Goal: Task Accomplishment & Management: Manage account settings

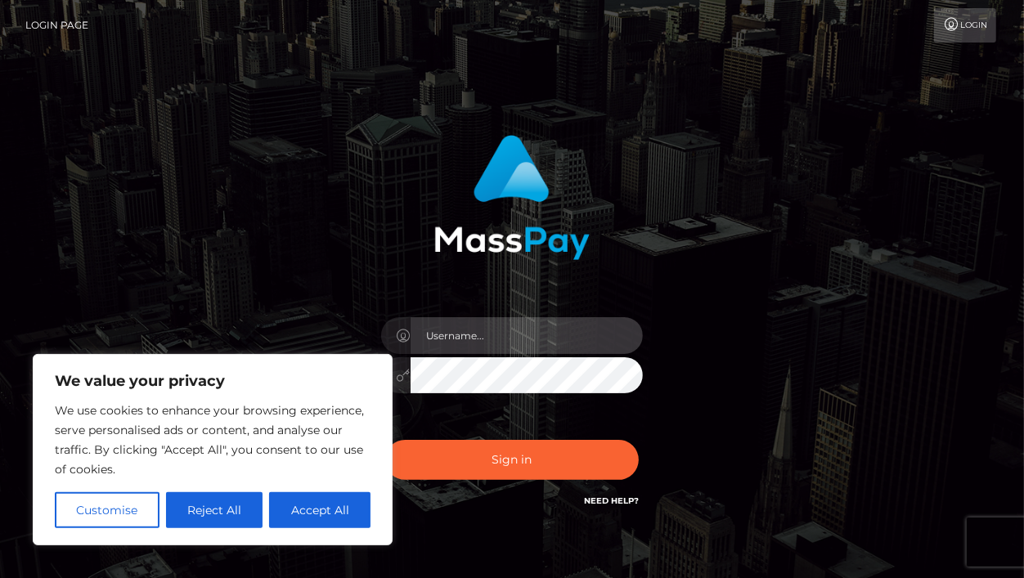
click at [494, 335] on input "text" at bounding box center [527, 335] width 232 height 37
type input "contact@whitneyjohns.com"
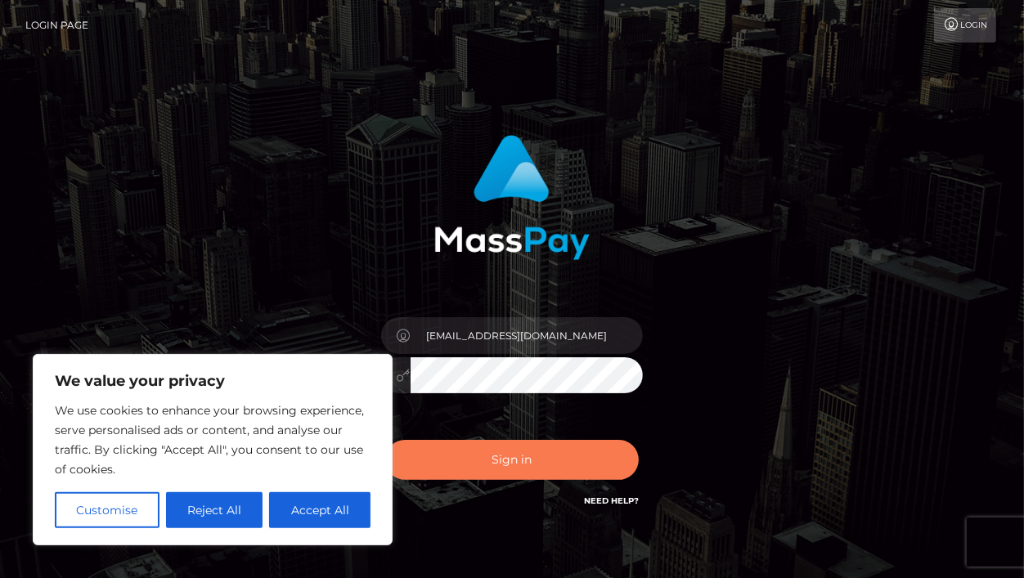
click at [527, 466] on button "Sign in" at bounding box center [512, 460] width 254 height 40
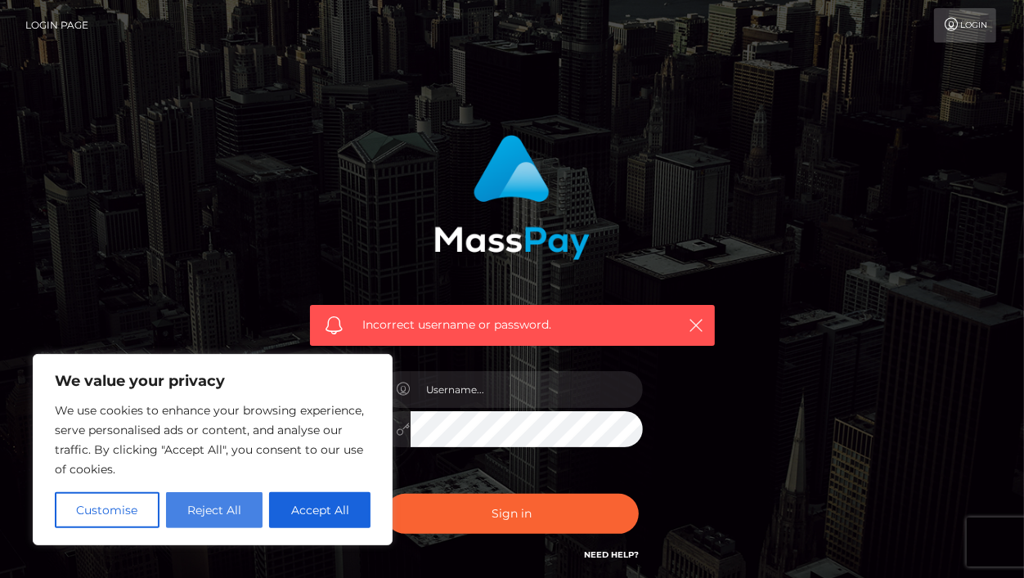
click at [253, 504] on button "Reject All" at bounding box center [214, 511] width 97 height 36
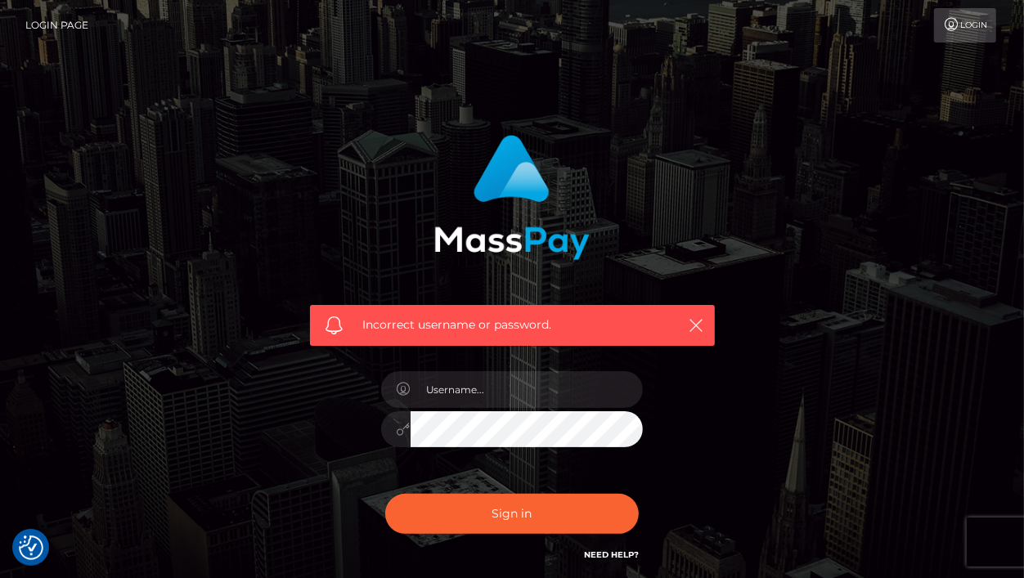
scroll to position [137, 0]
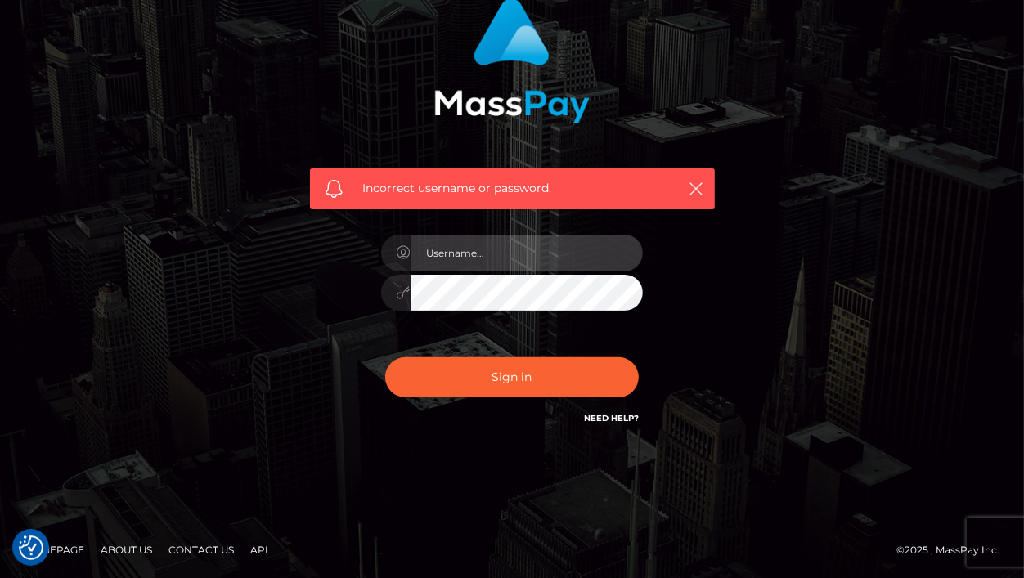
click at [448, 250] on input "text" at bounding box center [527, 253] width 232 height 37
type input "whitneyjohns"
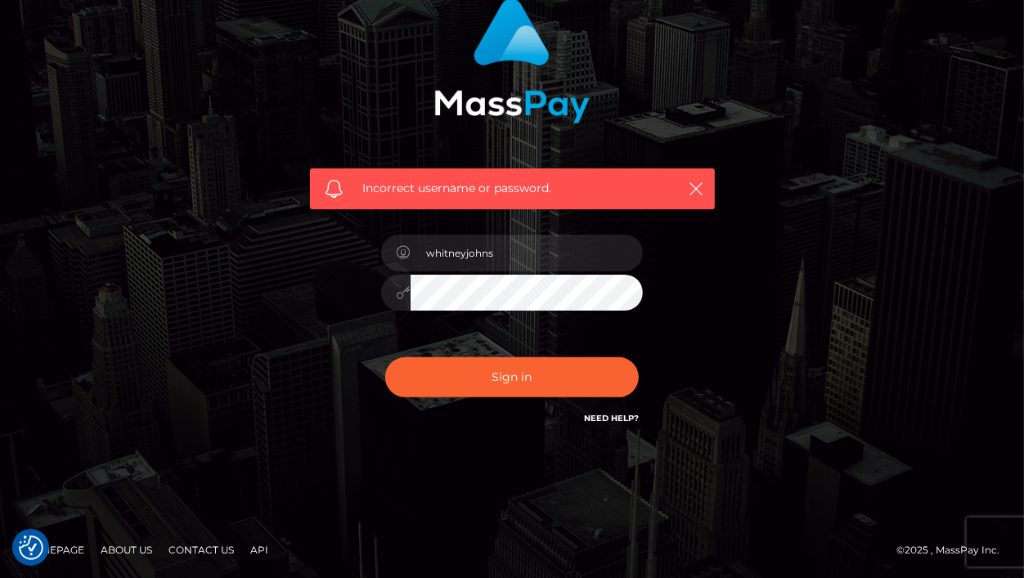
click at [385, 358] on button "Sign in" at bounding box center [512, 378] width 254 height 40
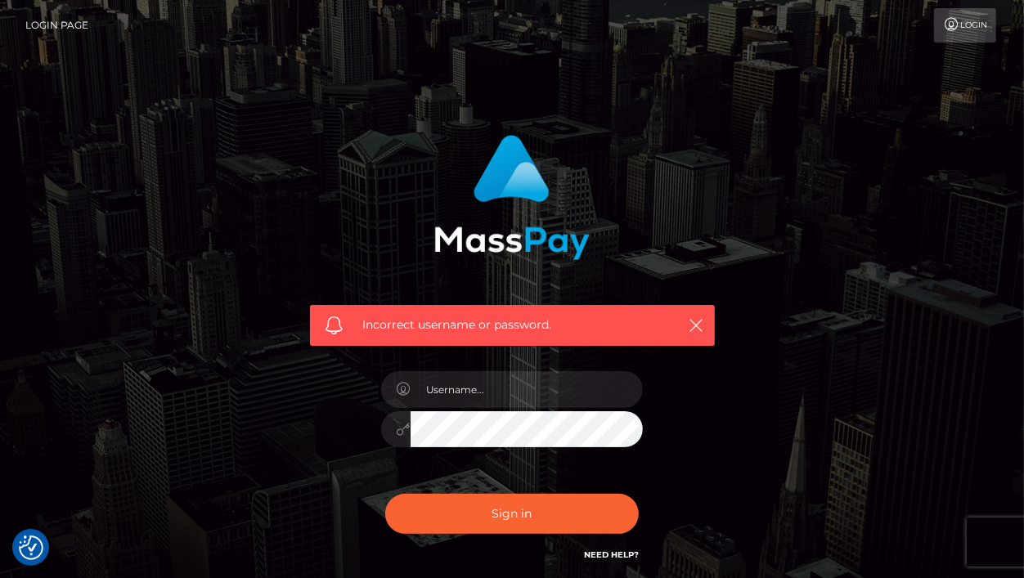
scroll to position [137, 0]
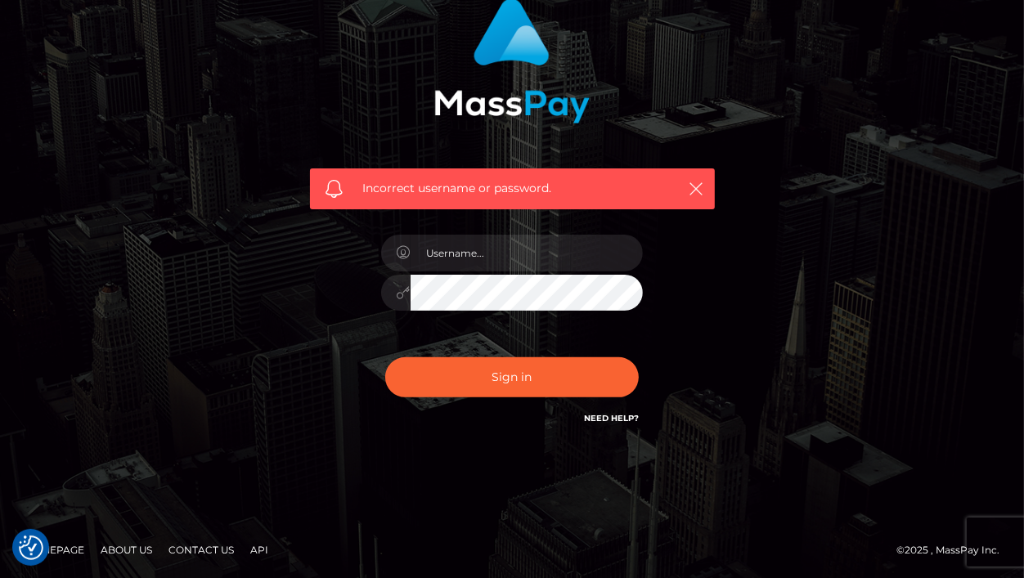
click at [604, 415] on link "Need Help?" at bounding box center [611, 418] width 55 height 11
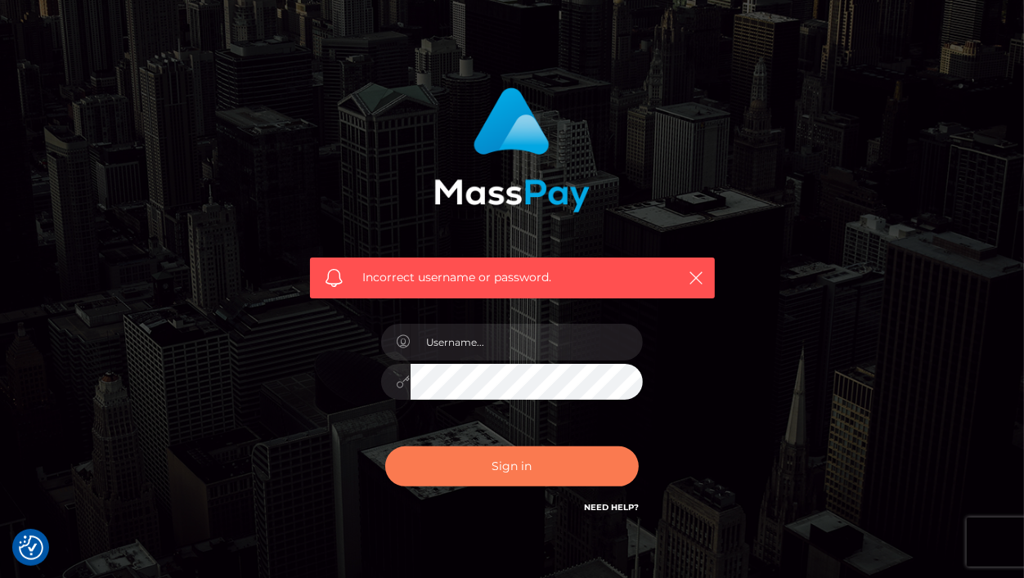
scroll to position [10, 0]
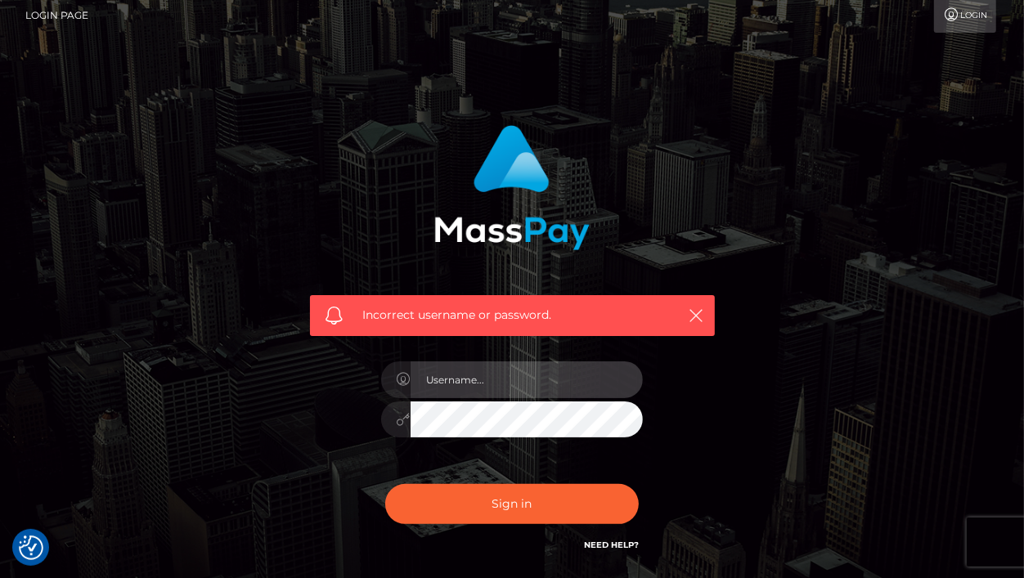
click at [480, 376] on input "text" at bounding box center [527, 380] width 232 height 37
click at [399, 377] on icon at bounding box center [404, 379] width 14 height 13
click at [446, 375] on input "text" at bounding box center [527, 380] width 232 height 37
type input "contact@whitneyjohns.com"
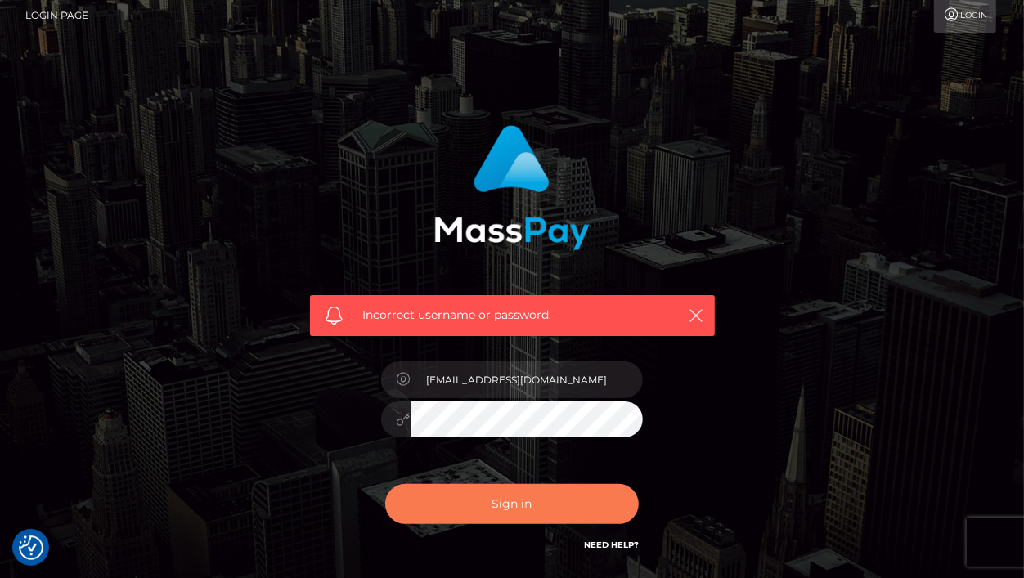
click at [561, 508] on button "Sign in" at bounding box center [512, 504] width 254 height 40
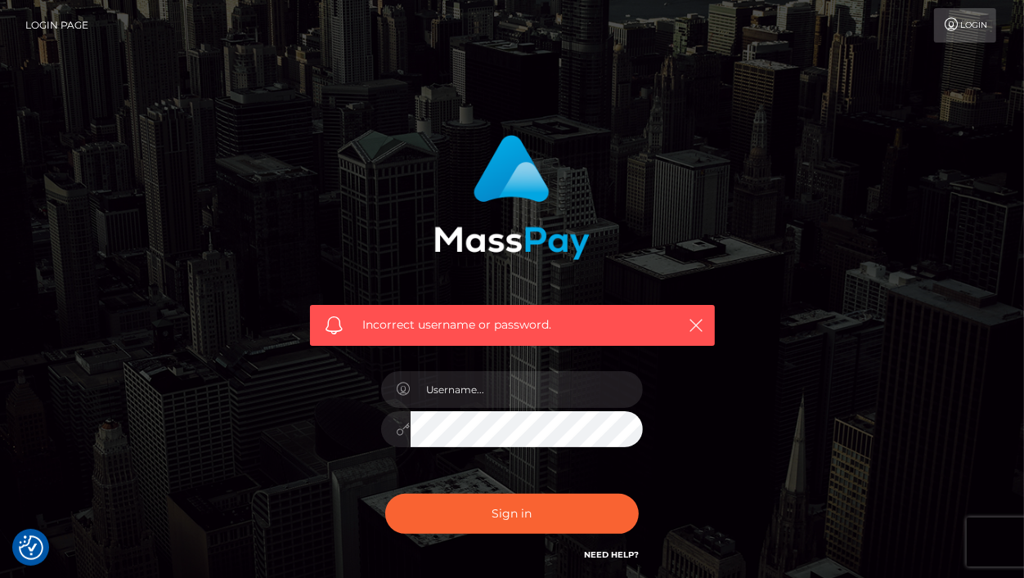
scroll to position [137, 0]
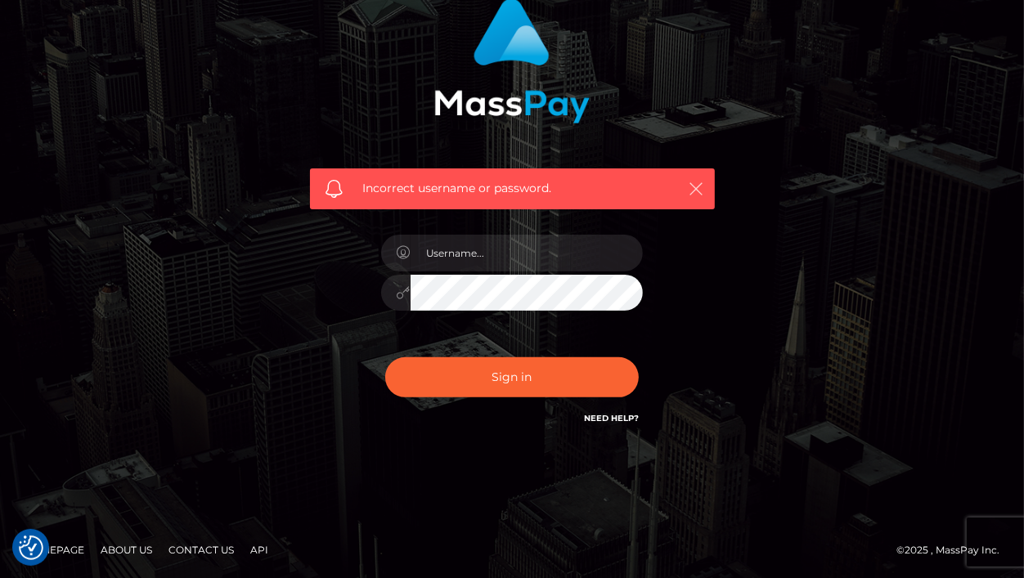
click at [703, 184] on icon "button" at bounding box center [697, 189] width 16 height 16
click at [613, 415] on link "Need Help?" at bounding box center [611, 418] width 55 height 11
click at [624, 413] on link "Need Help?" at bounding box center [611, 418] width 55 height 11
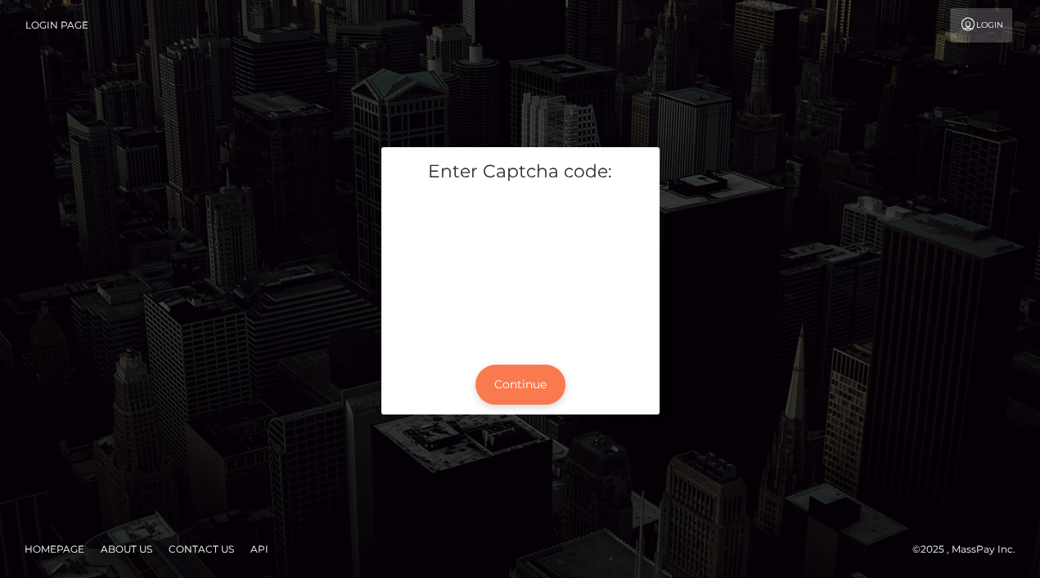
click at [528, 386] on button "Continue" at bounding box center [520, 385] width 90 height 40
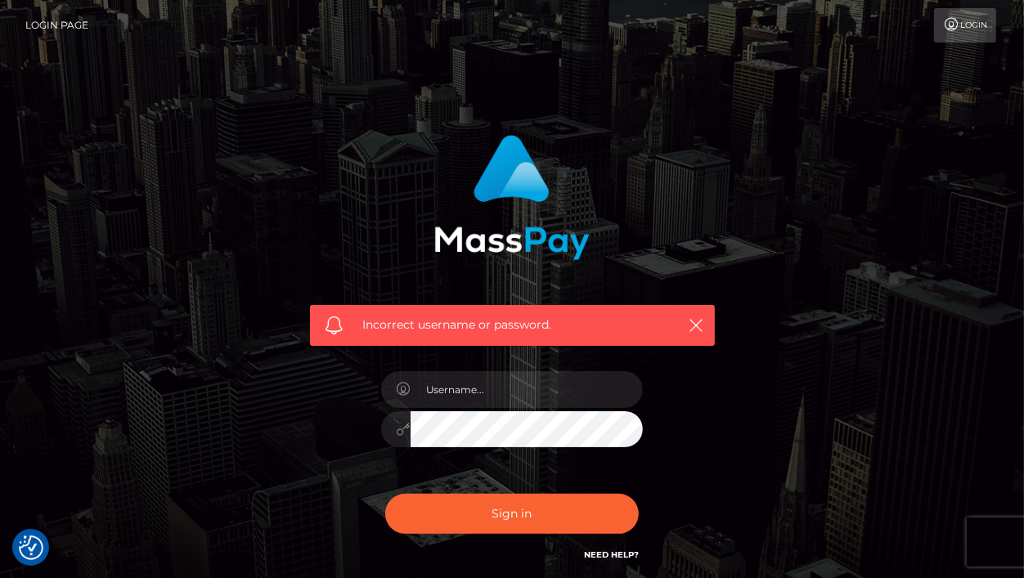
click at [951, 23] on icon at bounding box center [951, 24] width 17 height 13
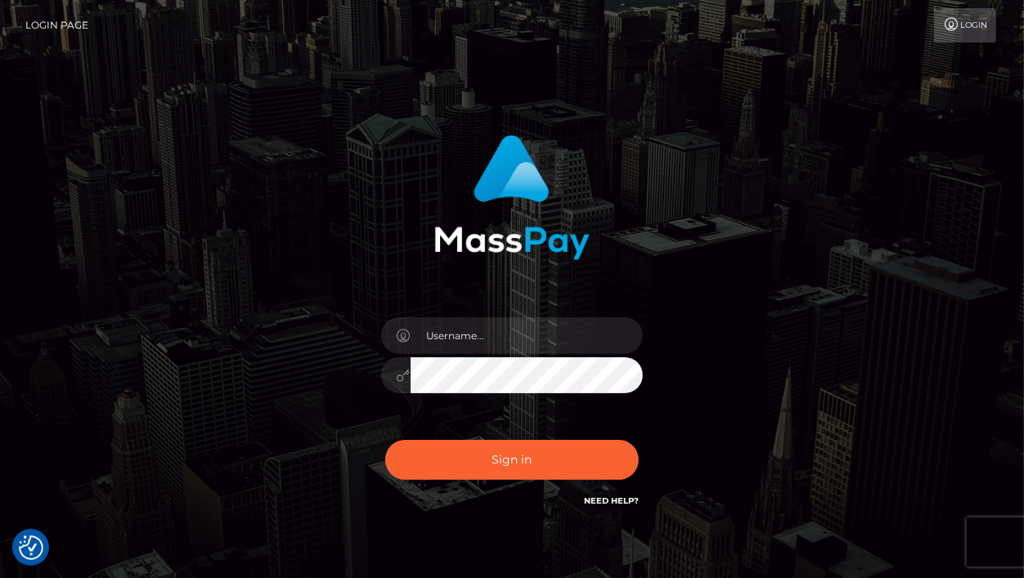
click at [614, 500] on link "Need Help?" at bounding box center [611, 501] width 55 height 11
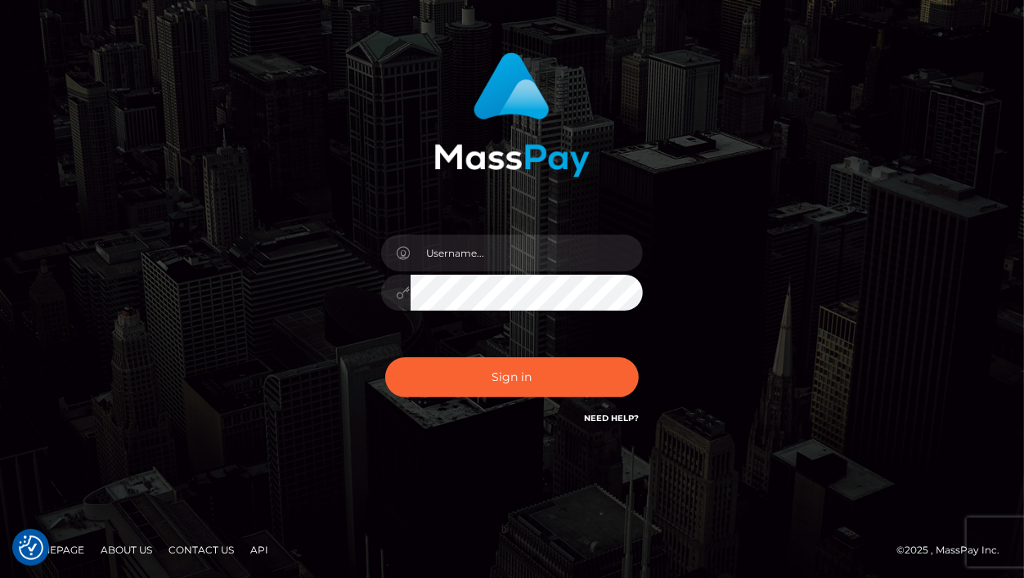
click at [250, 552] on link "API" at bounding box center [259, 550] width 31 height 25
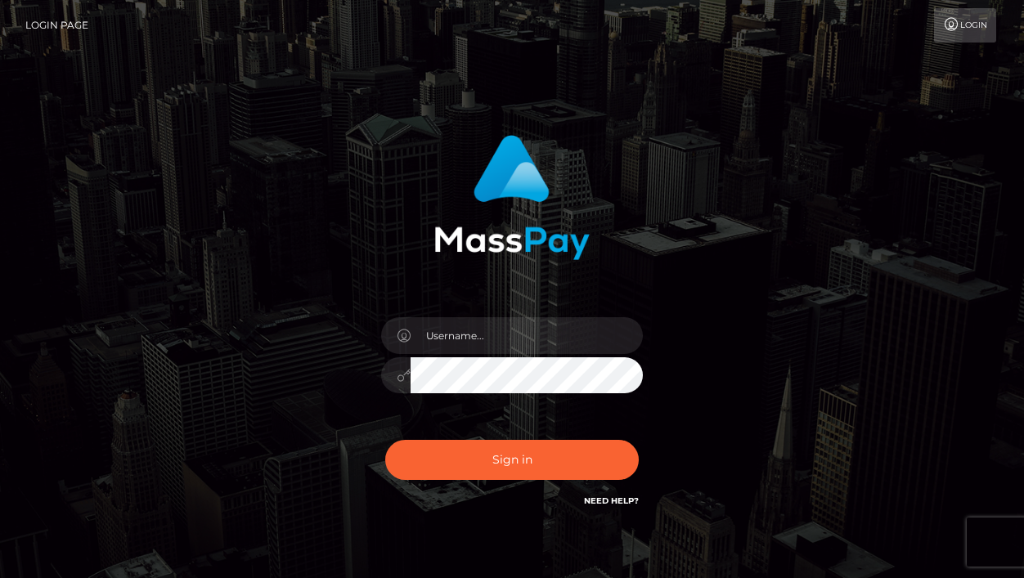
scroll to position [83, 0]
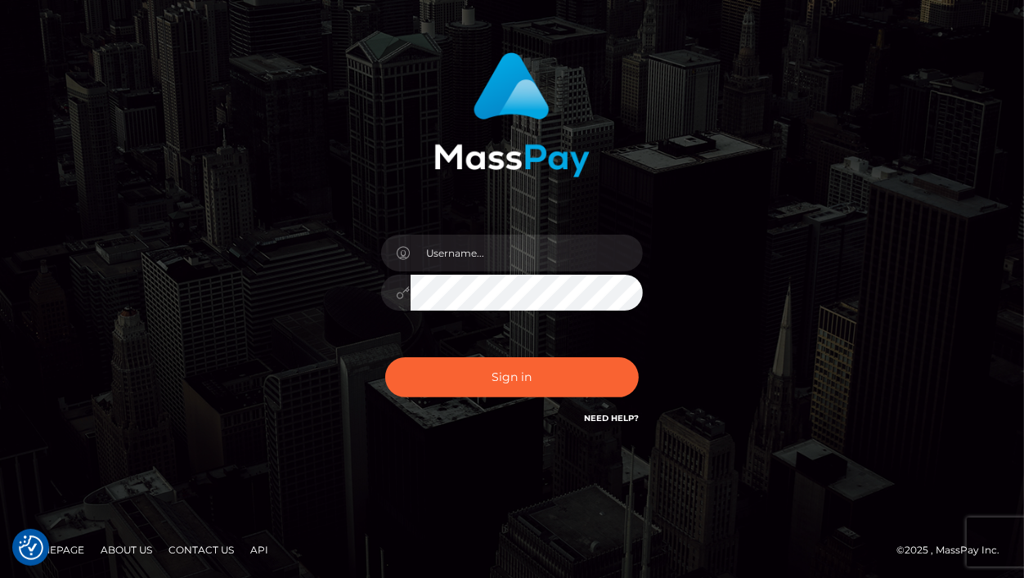
click at [625, 421] on link "Need Help?" at bounding box center [611, 418] width 55 height 11
